Goal: Information Seeking & Learning: Learn about a topic

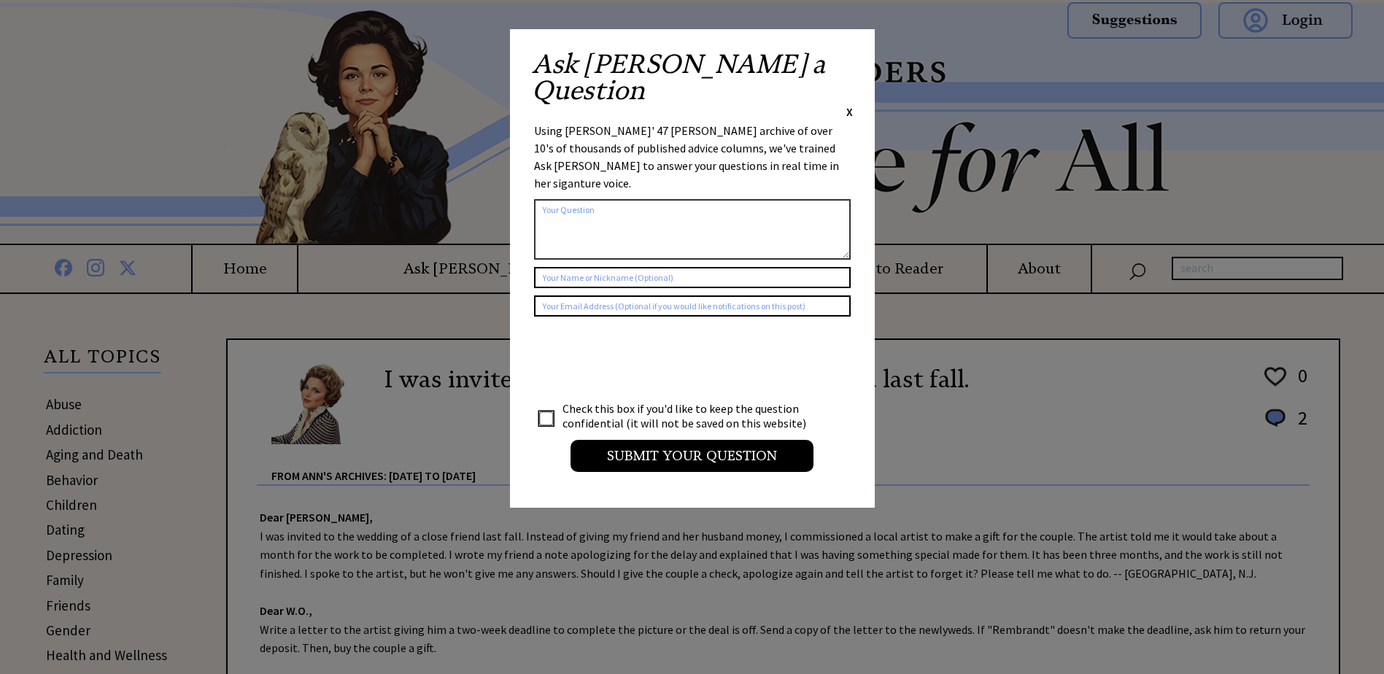
click at [851, 104] on span "X" at bounding box center [849, 111] width 7 height 15
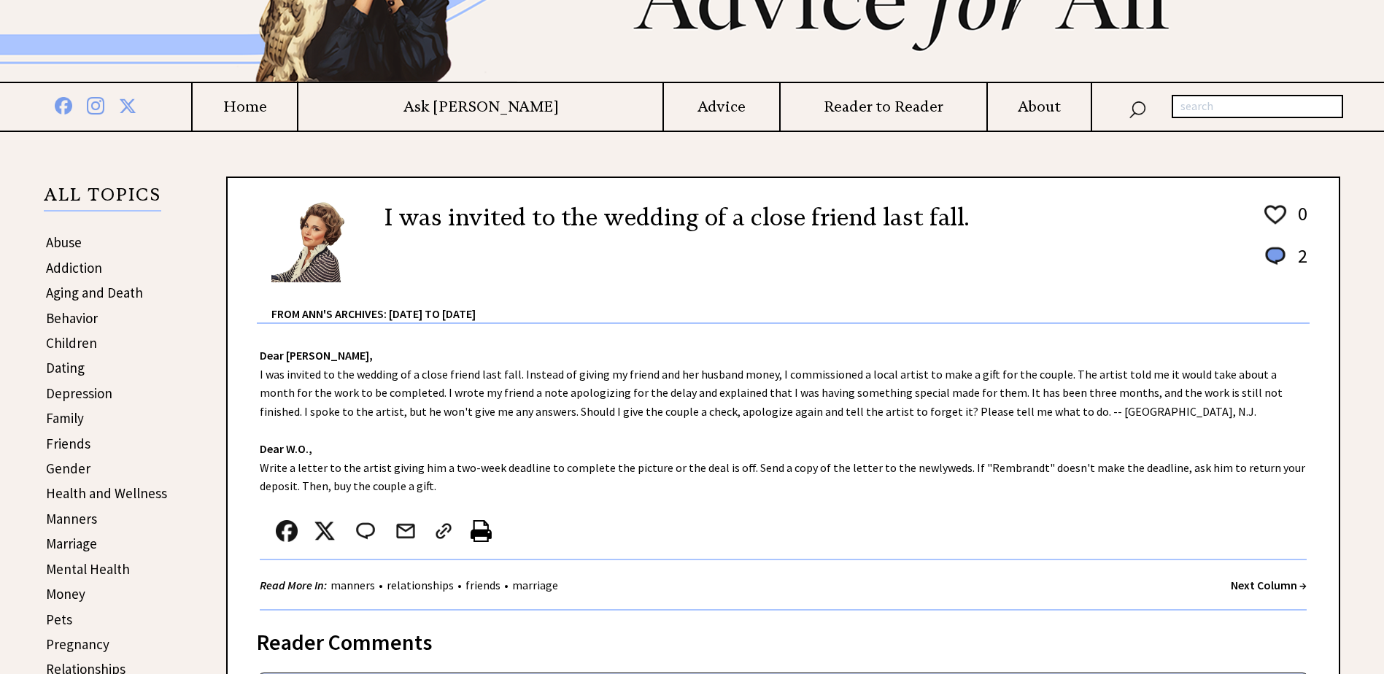
scroll to position [146, 0]
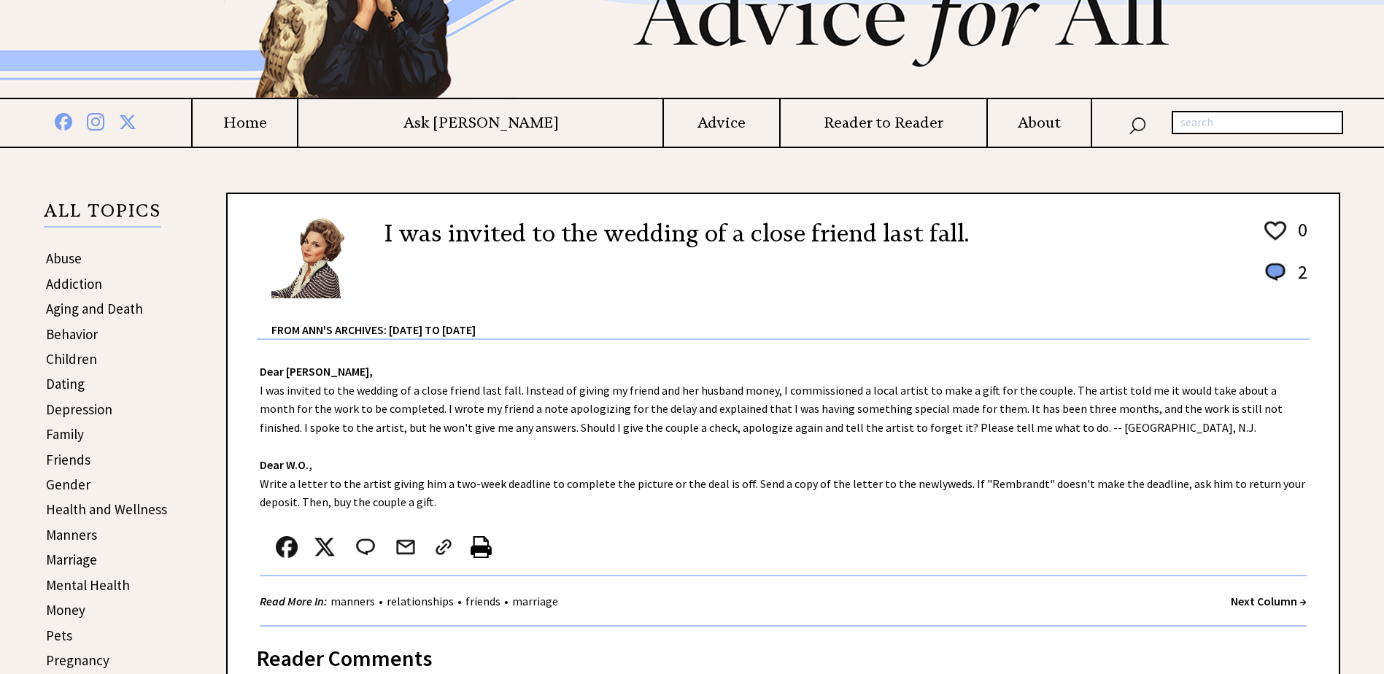
click at [1256, 600] on strong "Next Column →" at bounding box center [1269, 601] width 76 height 15
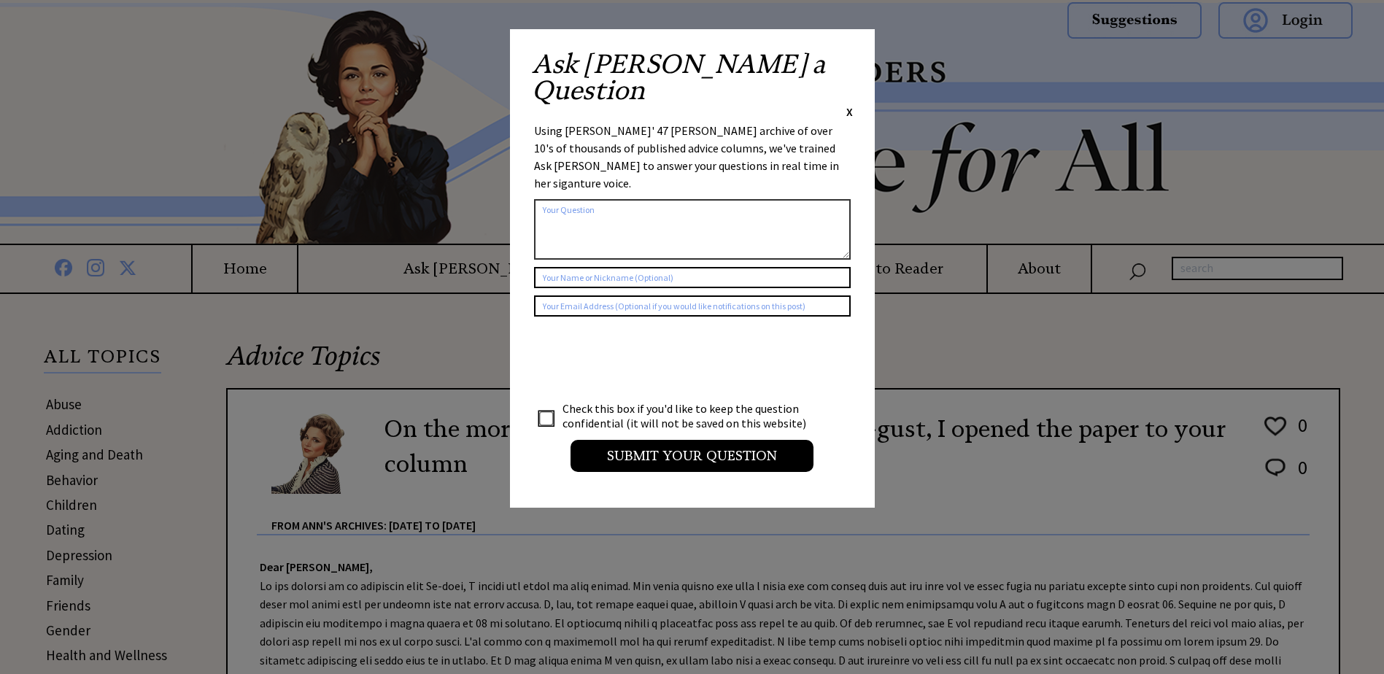
click at [848, 104] on span "X" at bounding box center [849, 111] width 7 height 15
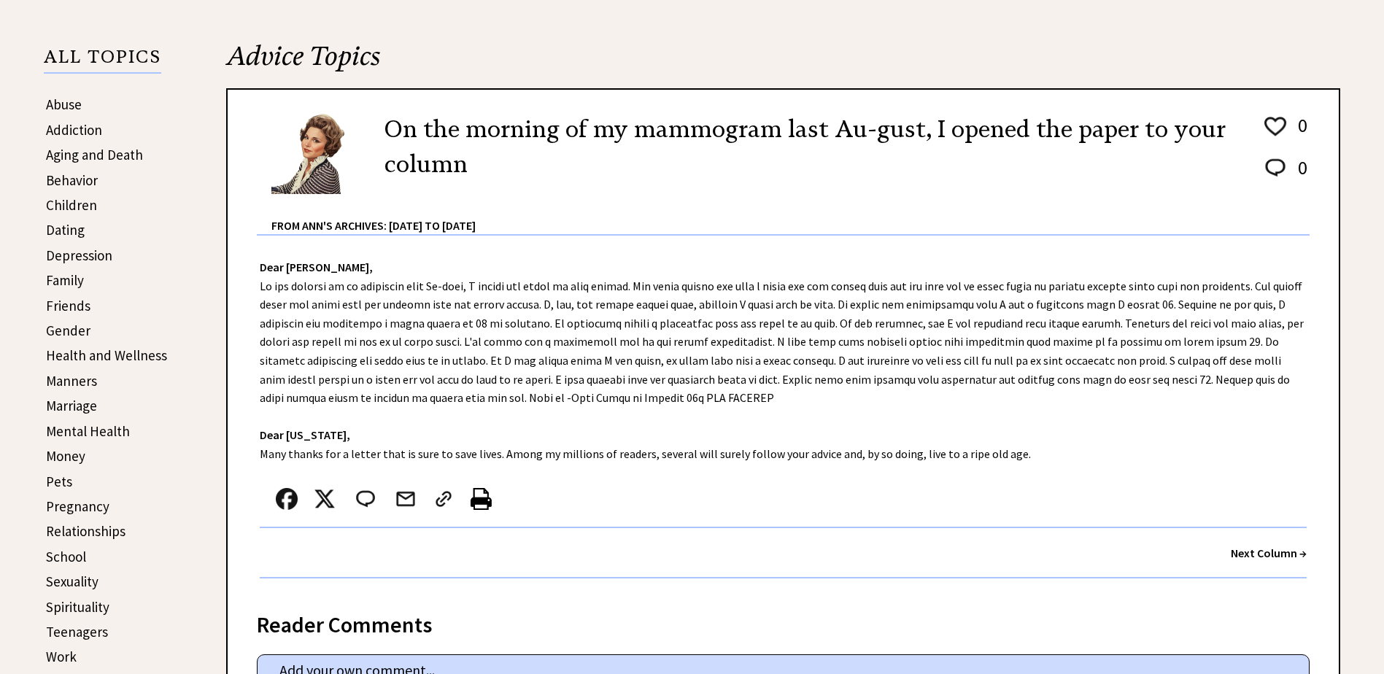
scroll to position [365, 0]
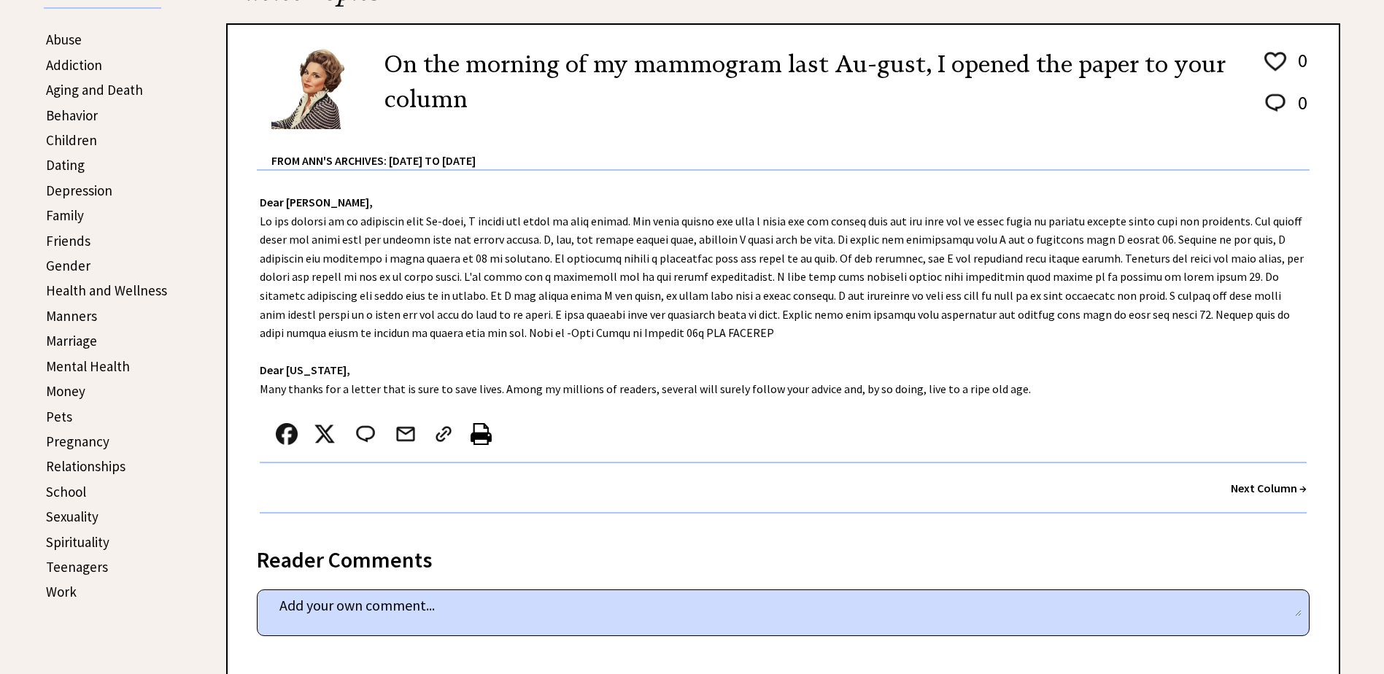
click at [1250, 488] on strong "Next Column →" at bounding box center [1269, 488] width 76 height 15
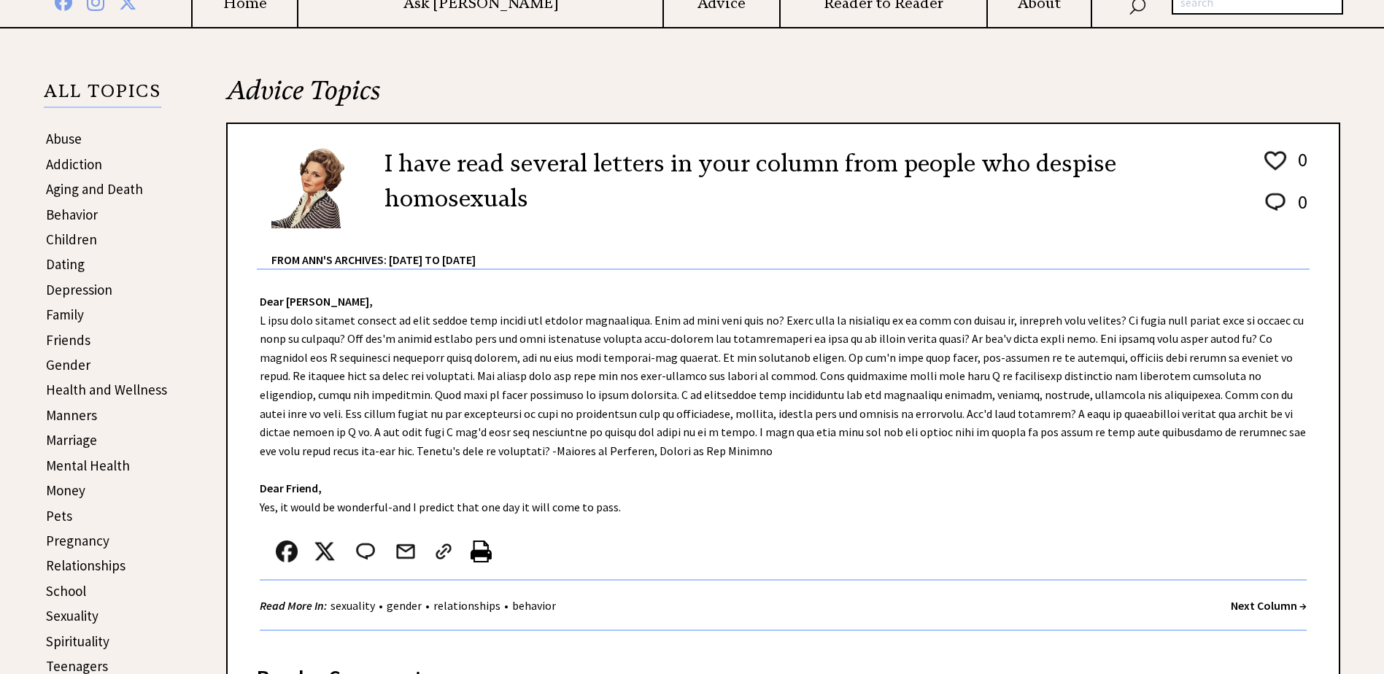
scroll to position [292, 0]
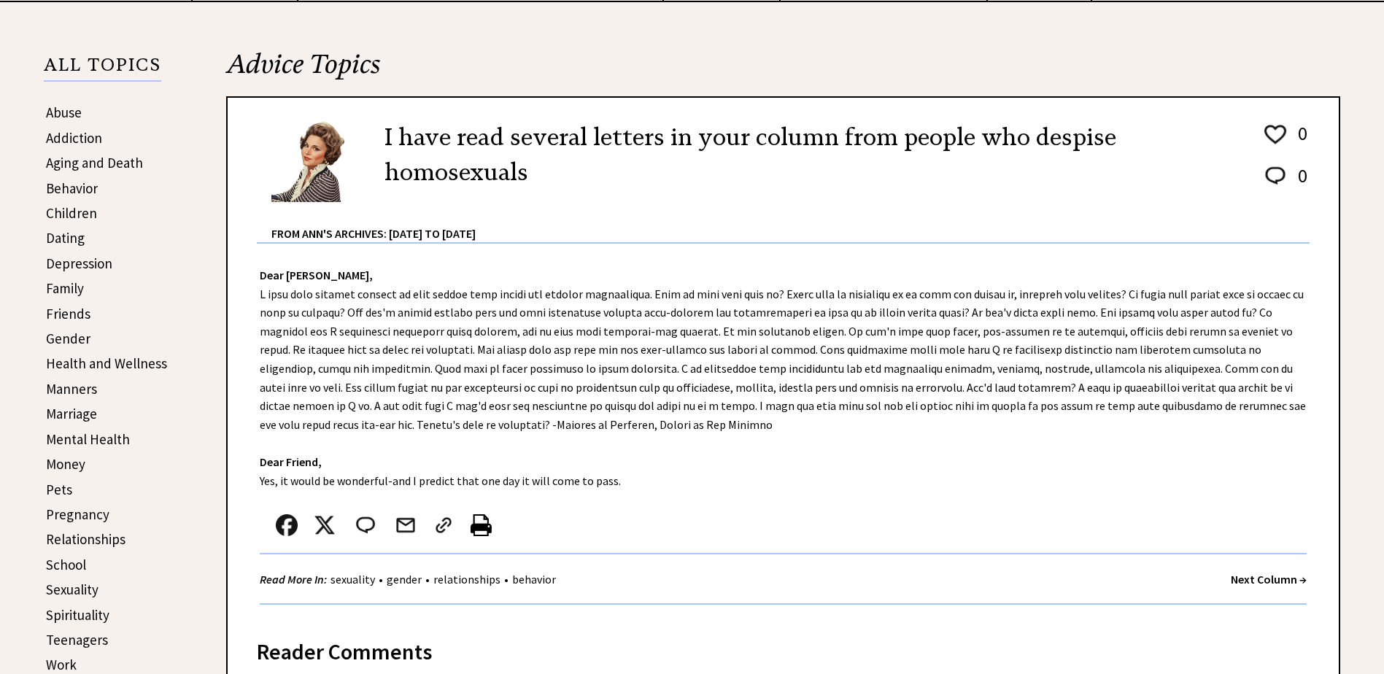
click at [1252, 578] on strong "Next Column →" at bounding box center [1269, 579] width 76 height 15
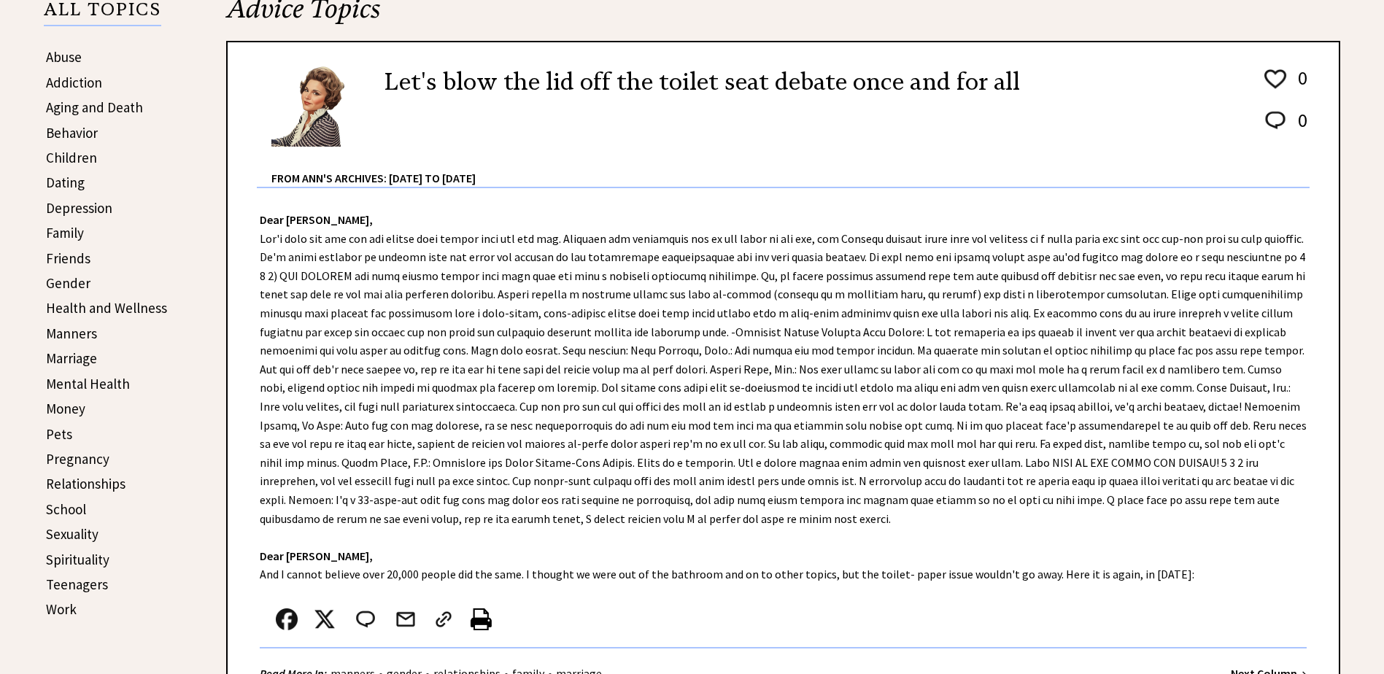
scroll to position [365, 0]
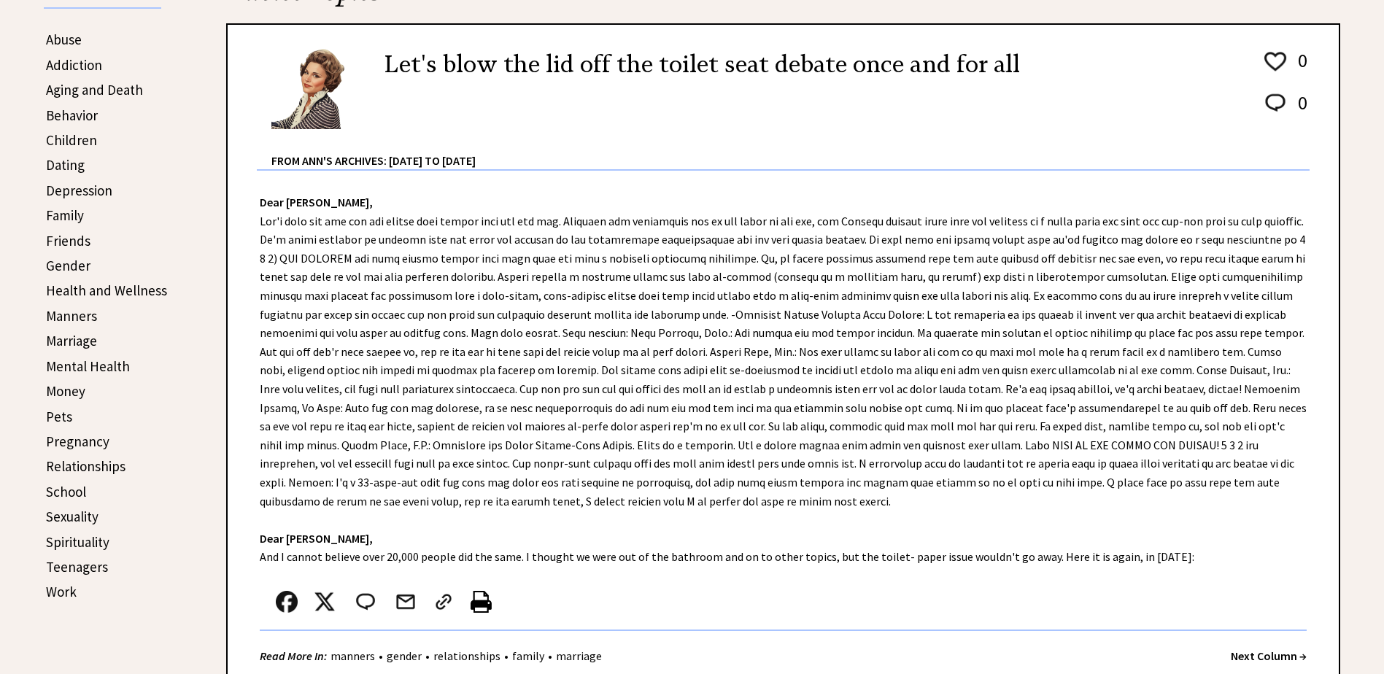
click at [1247, 655] on strong "Next Column →" at bounding box center [1269, 655] width 76 height 15
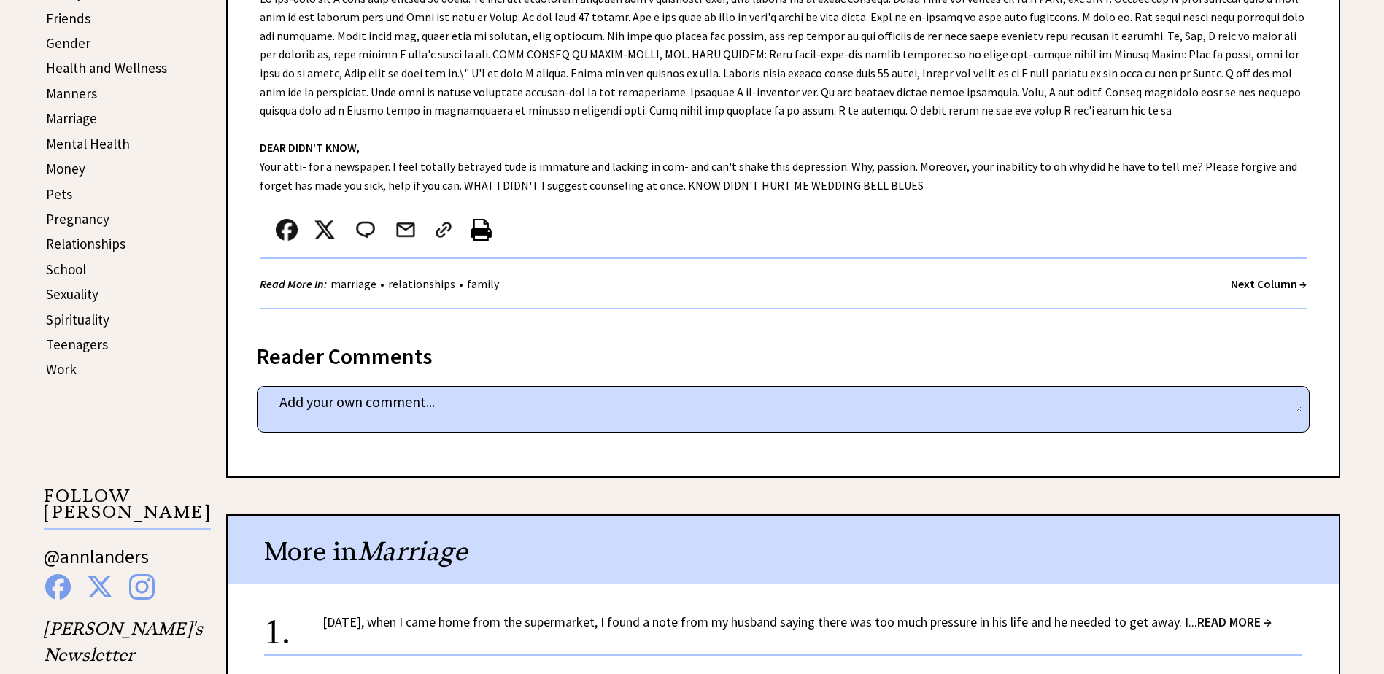
scroll to position [657, 0]
